Goal: Task Accomplishment & Management: Use online tool/utility

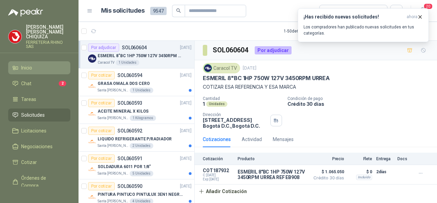
scroll to position [68, 0]
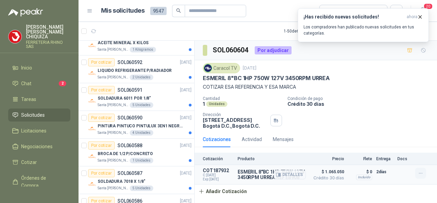
click at [420, 171] on icon "button" at bounding box center [421, 173] width 6 height 6
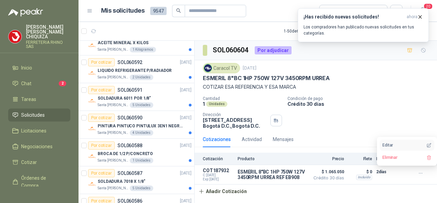
click at [394, 144] on button "Editar" at bounding box center [407, 144] width 55 height 11
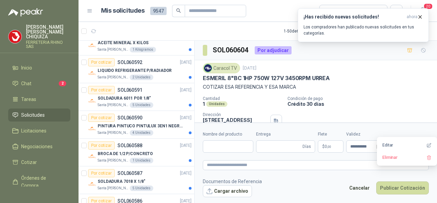
type input "**********"
type input "*"
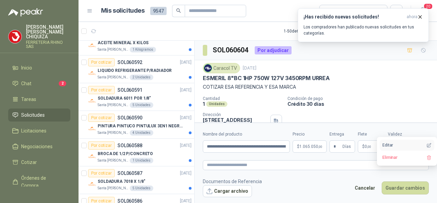
click at [393, 144] on button "Editar" at bounding box center [407, 144] width 55 height 11
click at [392, 143] on button "Editar" at bounding box center [407, 144] width 55 height 11
click at [386, 147] on button "Editar" at bounding box center [407, 144] width 55 height 11
click at [317, 151] on p "$ 1.065.050 ,00" at bounding box center [310, 146] width 34 height 12
click at [420, 17] on icon "button" at bounding box center [420, 16] width 3 height 3
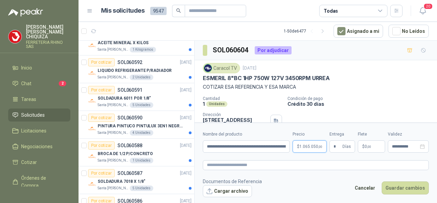
click at [315, 148] on span "1.065.050 ,00" at bounding box center [310, 146] width 23 height 4
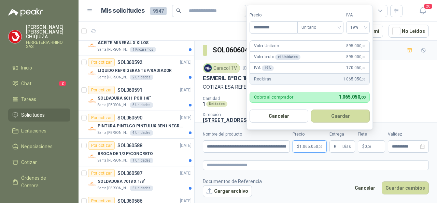
click at [337, 47] on div "Valor Unitario 895.000 ,00" at bounding box center [310, 46] width 120 height 11
click at [288, 25] on input "*********" at bounding box center [273, 28] width 47 height 12
click at [367, 28] on div "19%" at bounding box center [358, 27] width 24 height 12
type input "*********"
click at [354, 42] on div "19%" at bounding box center [358, 42] width 13 height 8
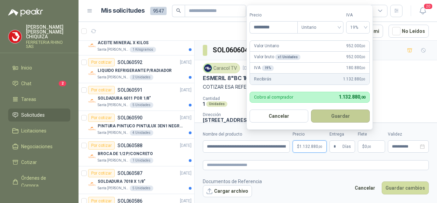
click at [348, 118] on button "Guardar" at bounding box center [340, 115] width 59 height 13
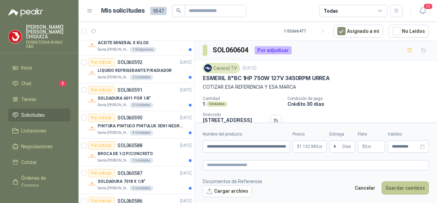
click at [388, 186] on button "Guardar cambios" at bounding box center [405, 187] width 47 height 13
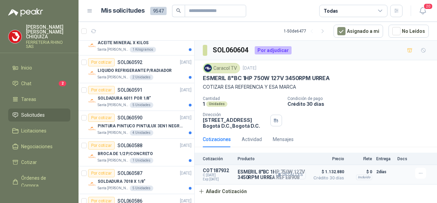
click at [280, 174] on icon "button" at bounding box center [280, 174] width 2 height 3
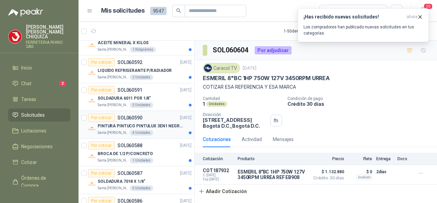
click at [133, 117] on p "SOL060590" at bounding box center [129, 117] width 25 height 5
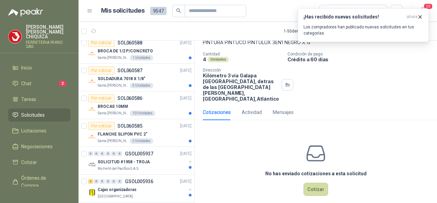
scroll to position [51, 0]
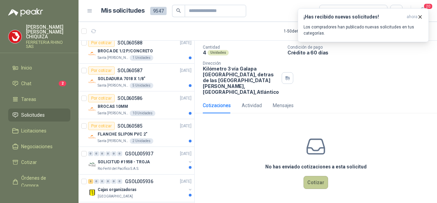
click at [317, 184] on button "Cotizar" at bounding box center [316, 182] width 25 height 13
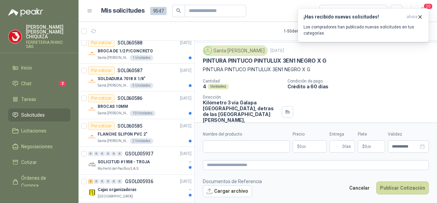
scroll to position [0, 0]
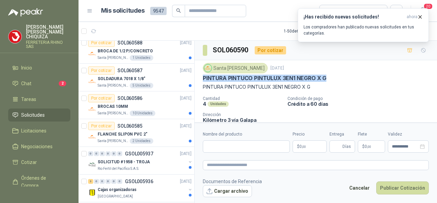
drag, startPoint x: 203, startPoint y: 76, endPoint x: 334, endPoint y: 78, distance: 131.1
click at [334, 78] on div "PINTURA PINTUCO PINTULUX 3EN1 NEGRO X G" at bounding box center [316, 77] width 226 height 7
copy p "PINTURA PINTUCO PINTULUX 3EN1 NEGRO X G"
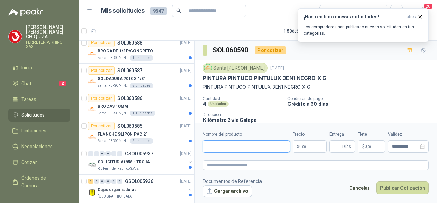
click at [224, 142] on input "Nombre del producto" at bounding box center [246, 146] width 87 height 12
paste input "**********"
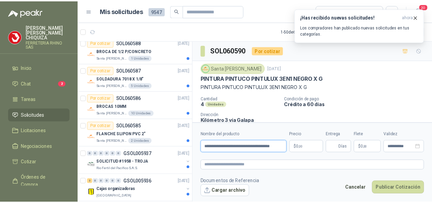
scroll to position [0, 8]
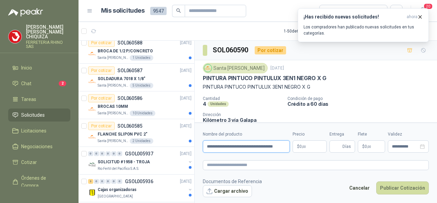
type input "**********"
click at [319, 149] on body "[PERSON_NAME] FERRETERIA RHINO SAS Inicio Chat 2 Tareas Solicitudes Licitacione…" at bounding box center [218, 101] width 437 height 203
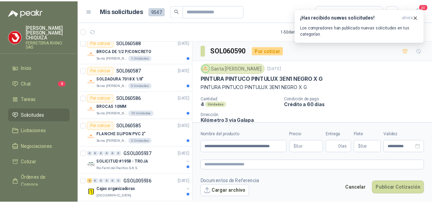
scroll to position [0, 0]
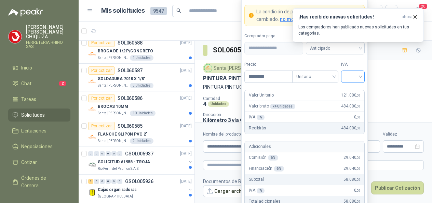
type input "*********"
click at [359, 76] on input "search" at bounding box center [352, 76] width 15 height 10
drag, startPoint x: 355, startPoint y: 90, endPoint x: 346, endPoint y: 104, distance: 16.4
click at [354, 91] on div "19%" at bounding box center [352, 92] width 13 height 8
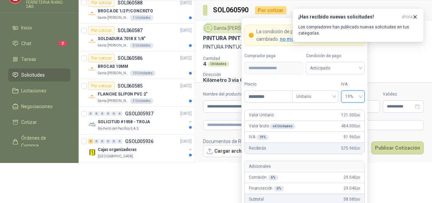
scroll to position [61, 0]
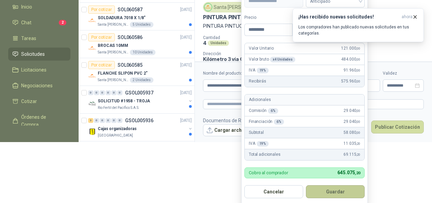
click at [338, 189] on button "Guardar" at bounding box center [335, 191] width 59 height 13
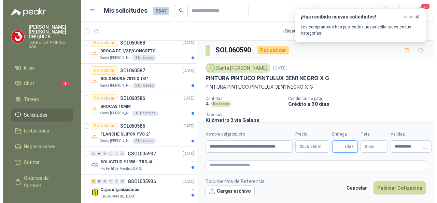
scroll to position [0, 0]
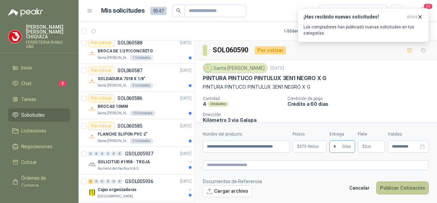
type input "*"
click at [391, 189] on button "Publicar Cotización" at bounding box center [402, 187] width 53 height 13
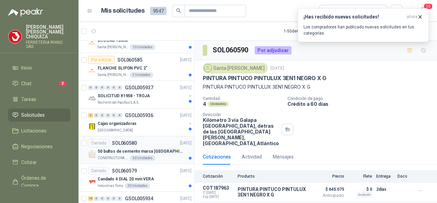
scroll to position [273, 0]
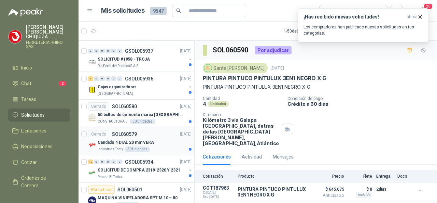
click at [127, 131] on p "SOL060579" at bounding box center [124, 133] width 25 height 5
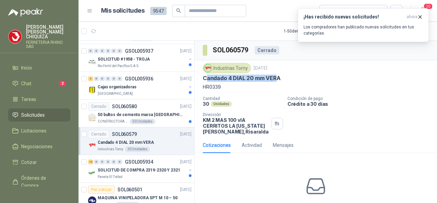
drag, startPoint x: 205, startPoint y: 78, endPoint x: 277, endPoint y: 79, distance: 71.7
click at [277, 79] on p "Candado 4 DIAL 20 mm VERA" at bounding box center [242, 77] width 78 height 7
click at [300, 79] on div "Candado 4 DIAL 20 mm VERA" at bounding box center [316, 77] width 226 height 7
drag, startPoint x: 201, startPoint y: 76, endPoint x: 284, endPoint y: 76, distance: 83.0
click at [284, 76] on div "Industrias Tomy [DATE] Candado 4 DIAL 20 mm VERA HR0339 Cantidad 30 Unidades Co…" at bounding box center [316, 98] width 242 height 77
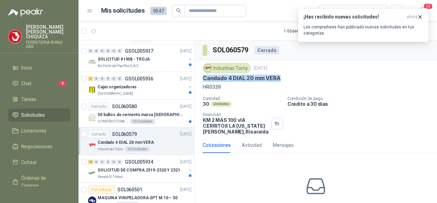
copy p "Candado 4 DIAL 20 mm VERA"
